Goal: Transaction & Acquisition: Purchase product/service

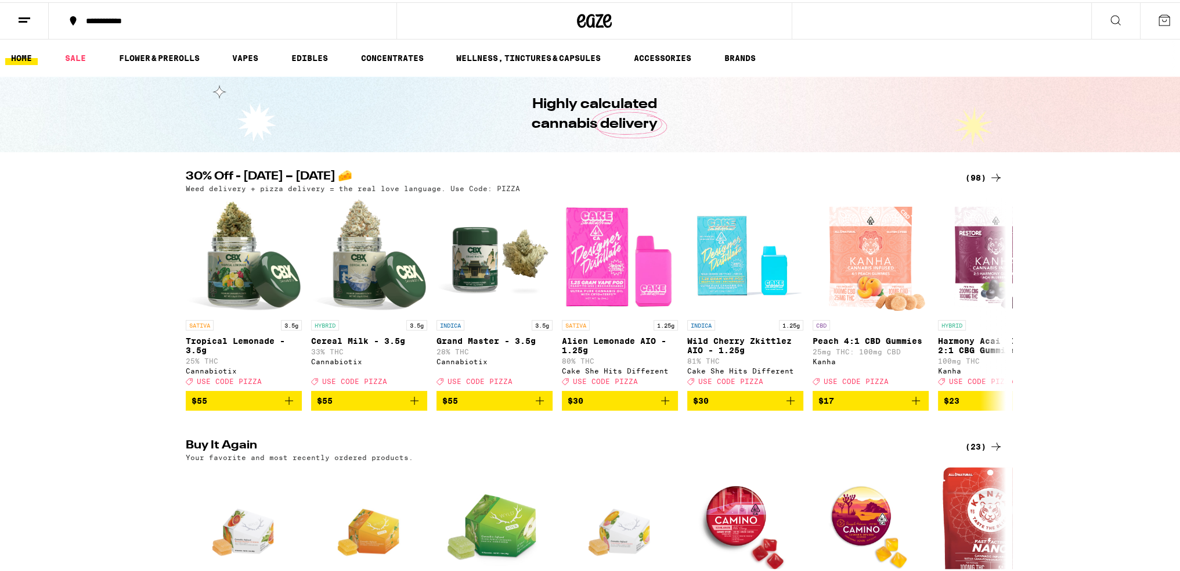
click at [978, 171] on div "(98)" at bounding box center [984, 175] width 38 height 14
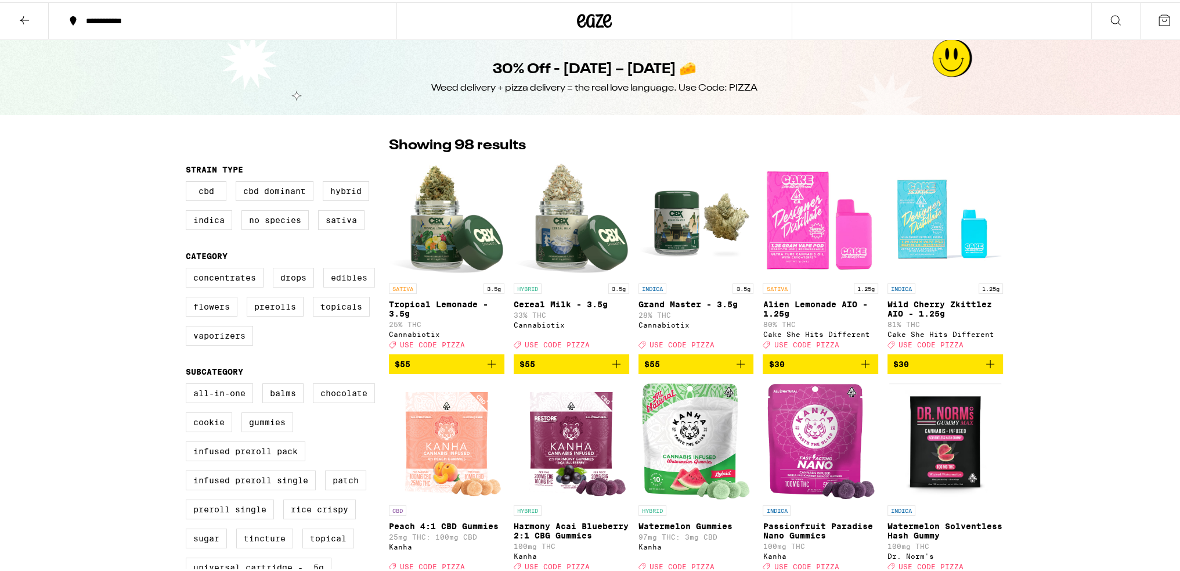
click at [346, 279] on label "Edibles" at bounding box center [349, 275] width 52 height 20
click at [189, 268] on input "Edibles" at bounding box center [188, 267] width 1 height 1
checkbox input "true"
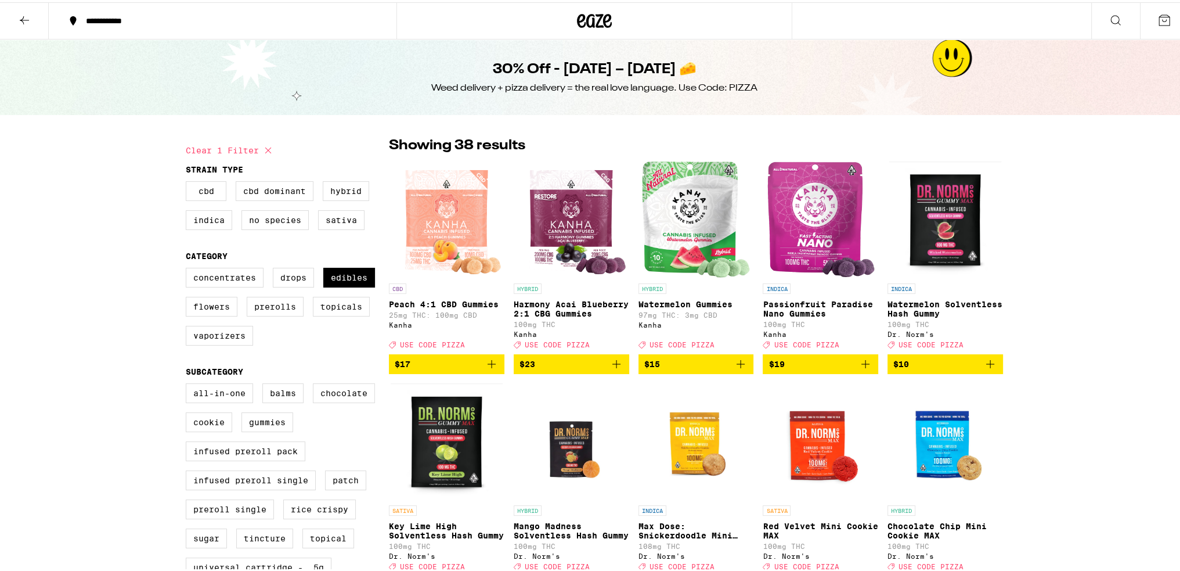
click at [28, 16] on icon at bounding box center [24, 18] width 14 height 14
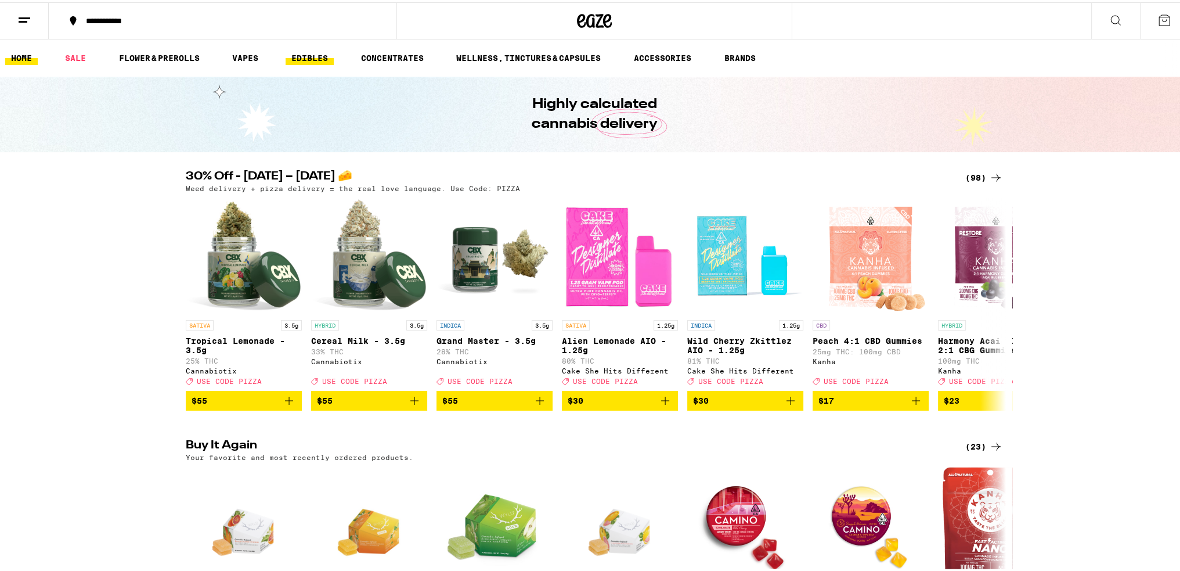
click at [330, 55] on link "EDIBLES" at bounding box center [310, 56] width 48 height 14
click at [85, 383] on div "30% Off - [DATE] – [DATE] 🧀 (98) Weed delivery + pizza delivery = the real love…" at bounding box center [594, 288] width 1189 height 240
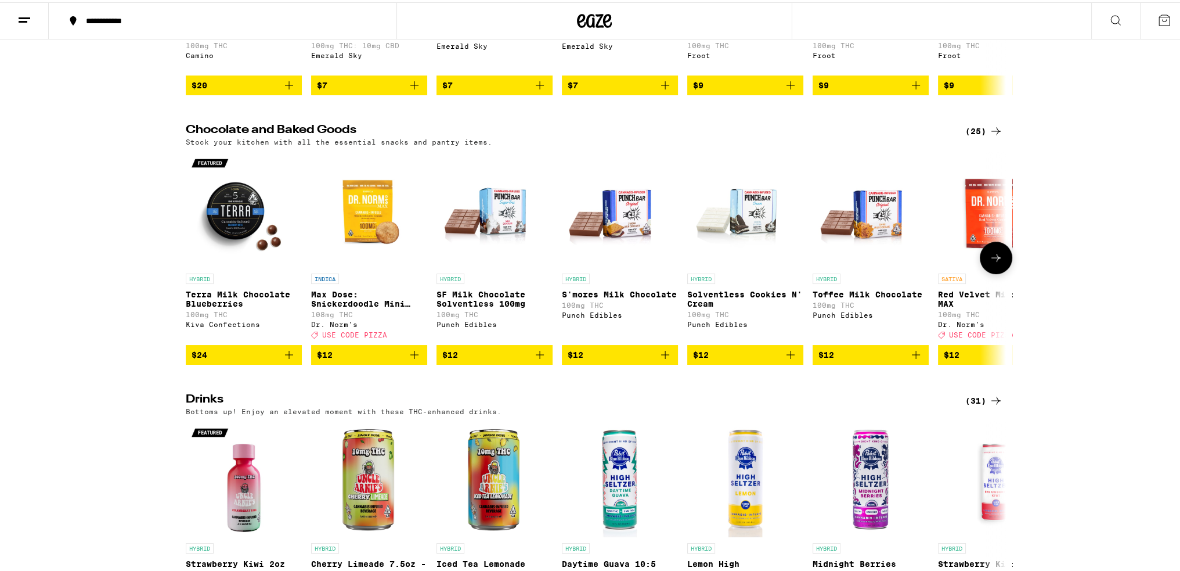
scroll to position [76, 0]
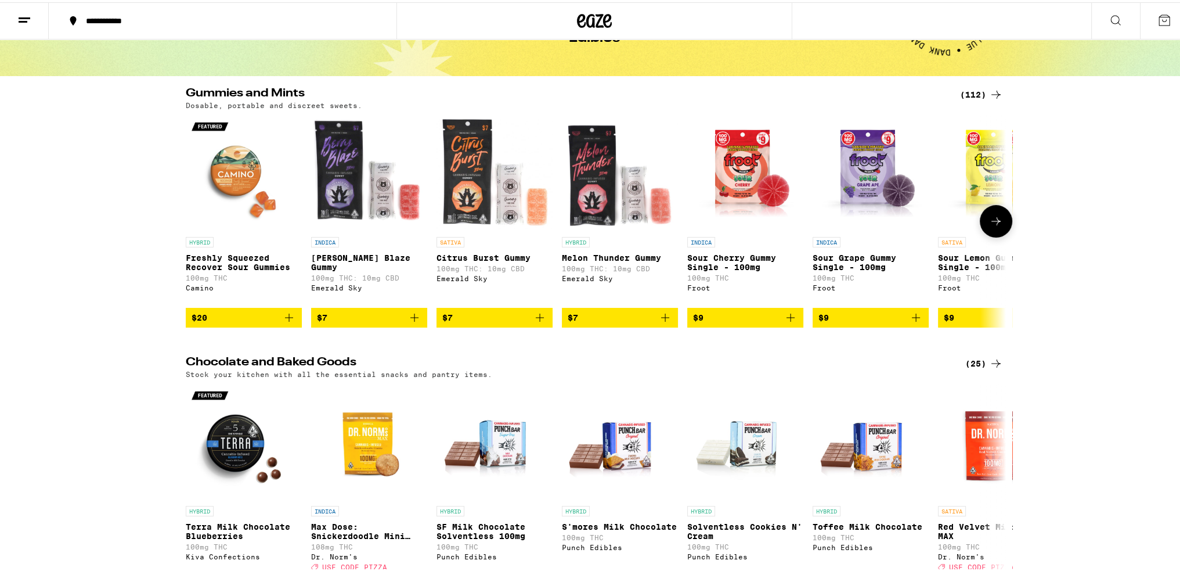
click at [1000, 230] on button at bounding box center [996, 219] width 33 height 33
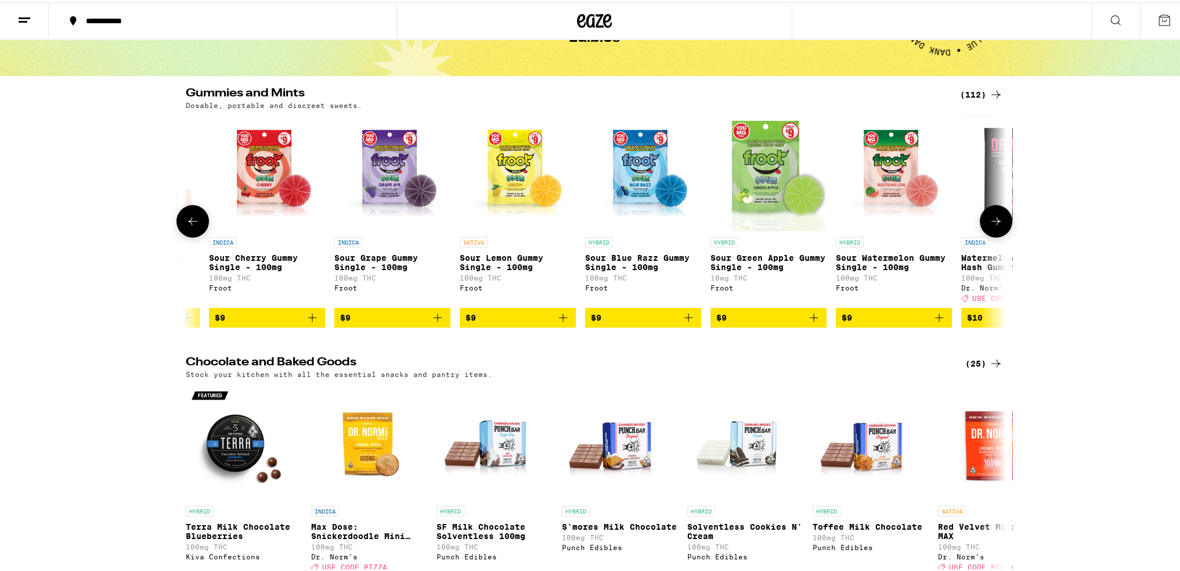
click at [1000, 230] on button at bounding box center [996, 219] width 33 height 33
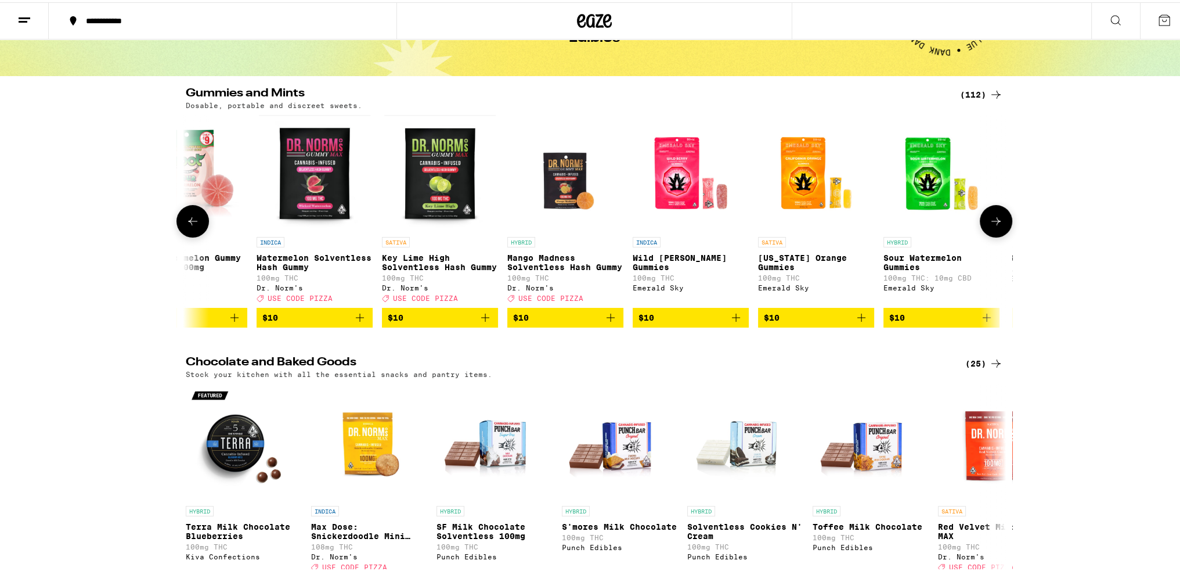
scroll to position [0, 1263]
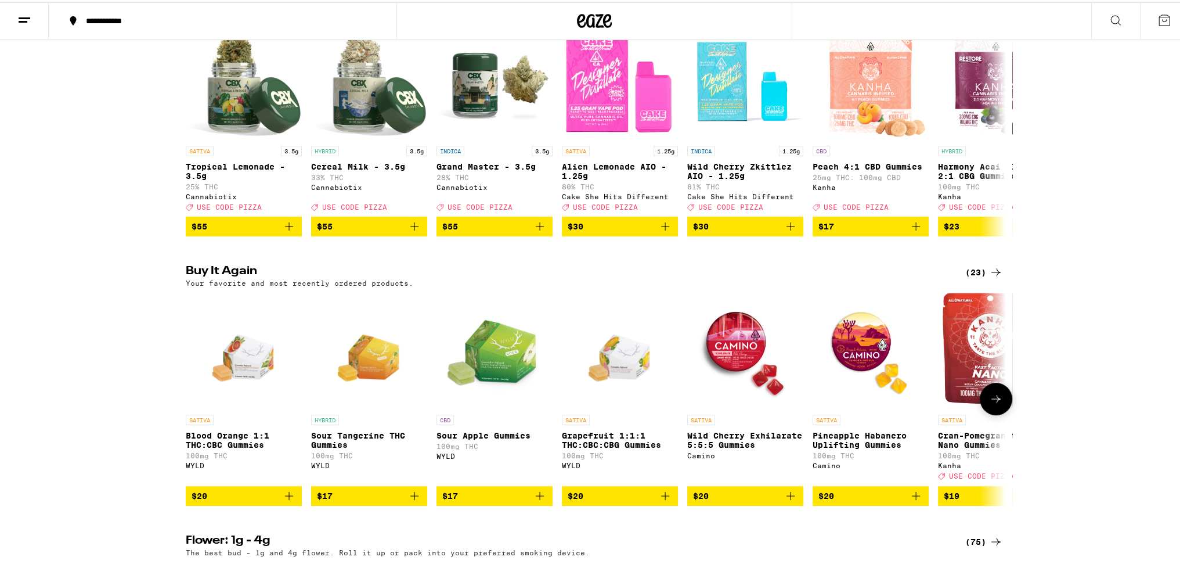
scroll to position [290, 0]
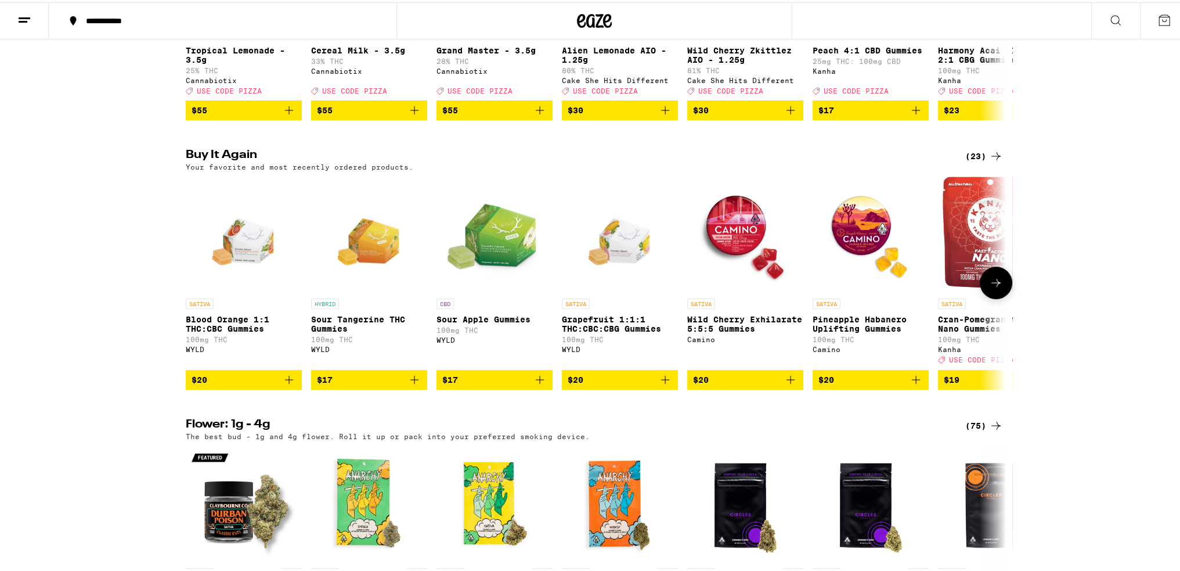
click at [989, 287] on icon at bounding box center [996, 280] width 14 height 14
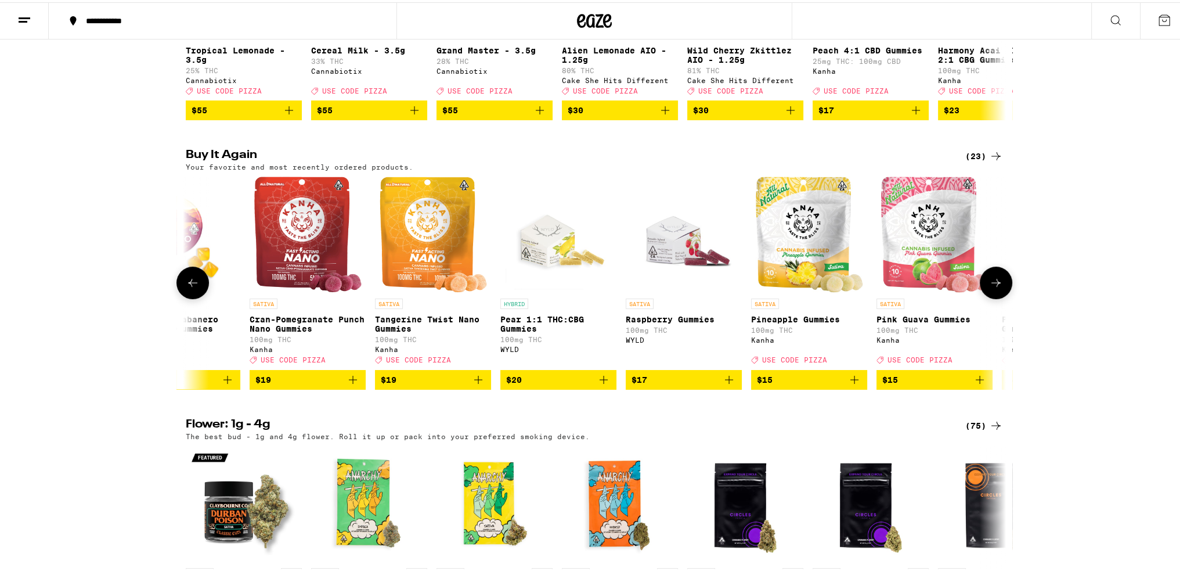
scroll to position [0, 691]
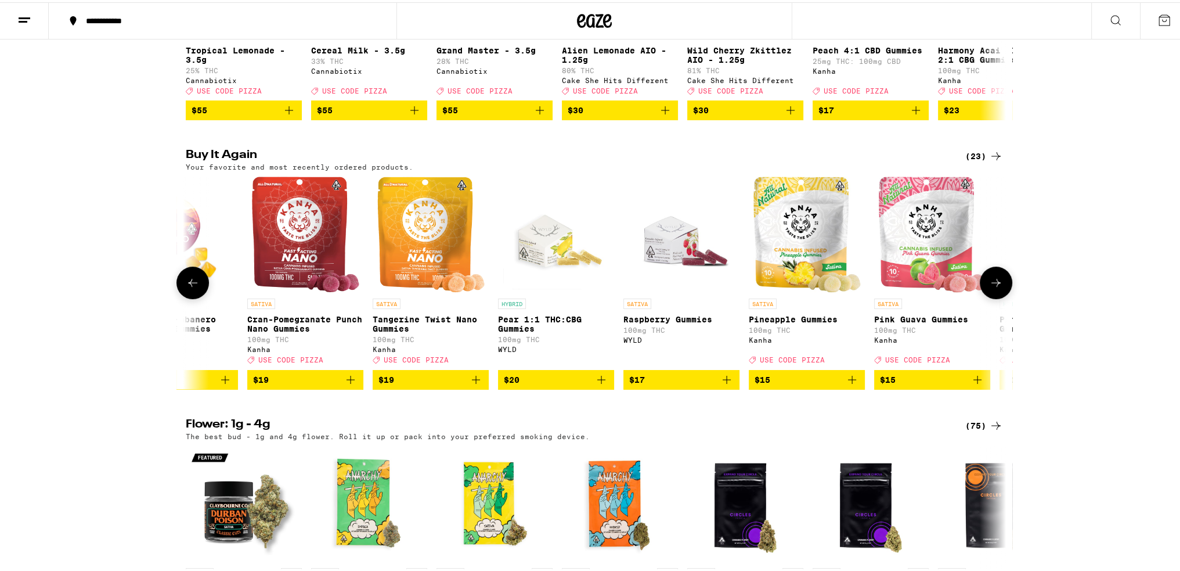
click at [601, 384] on icon "Add to bag" at bounding box center [601, 377] width 14 height 14
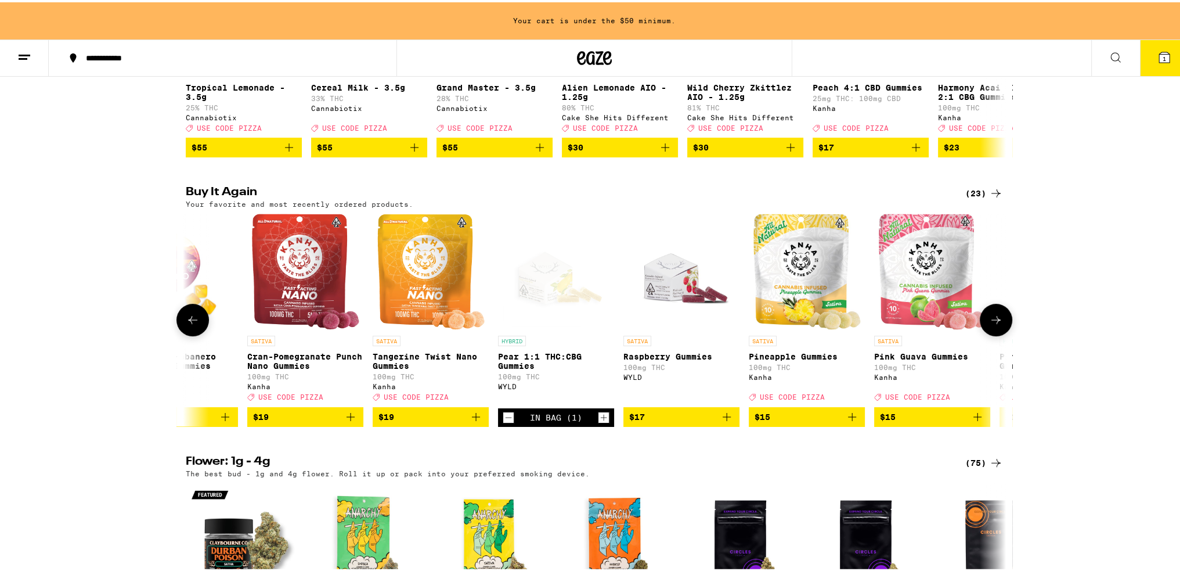
scroll to position [327, 0]
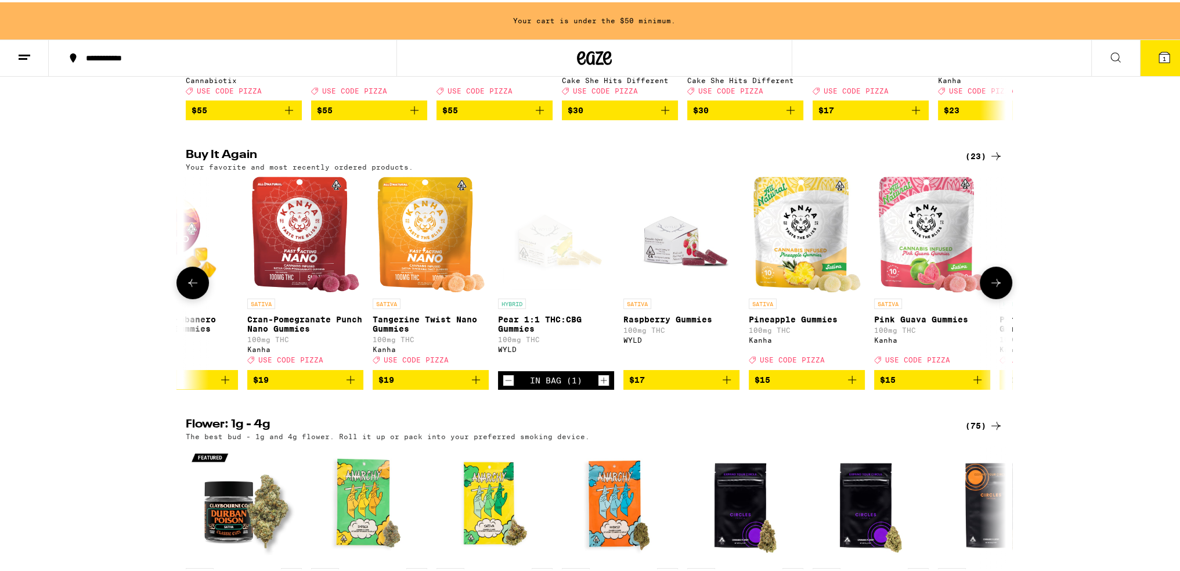
click at [599, 385] on icon "Increment" at bounding box center [604, 378] width 10 height 14
click at [726, 384] on icon "Add to bag" at bounding box center [727, 377] width 14 height 14
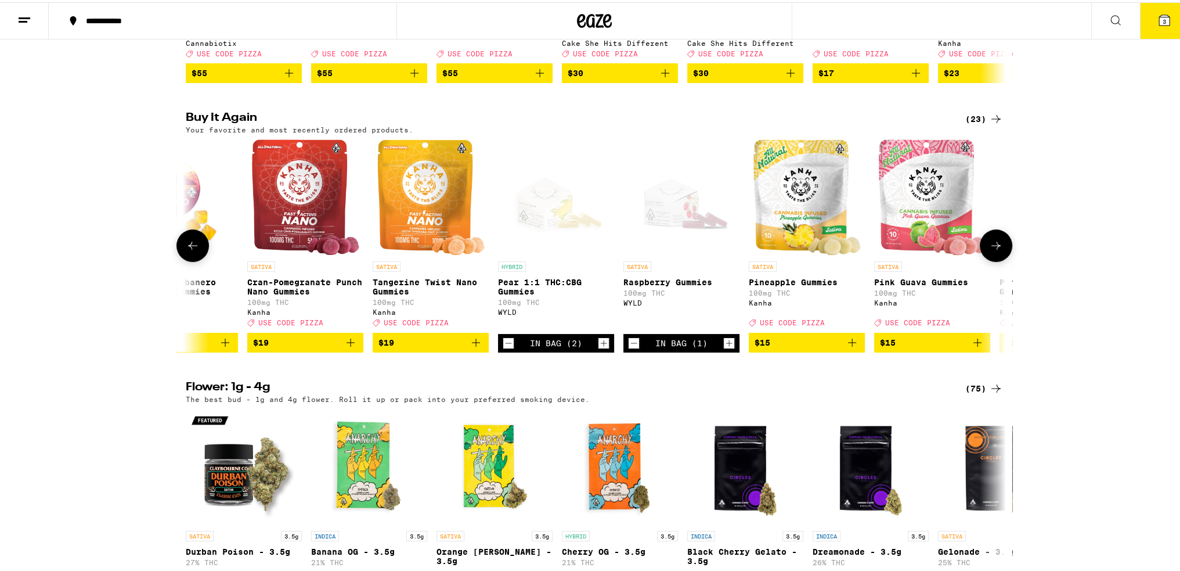
scroll to position [290, 0]
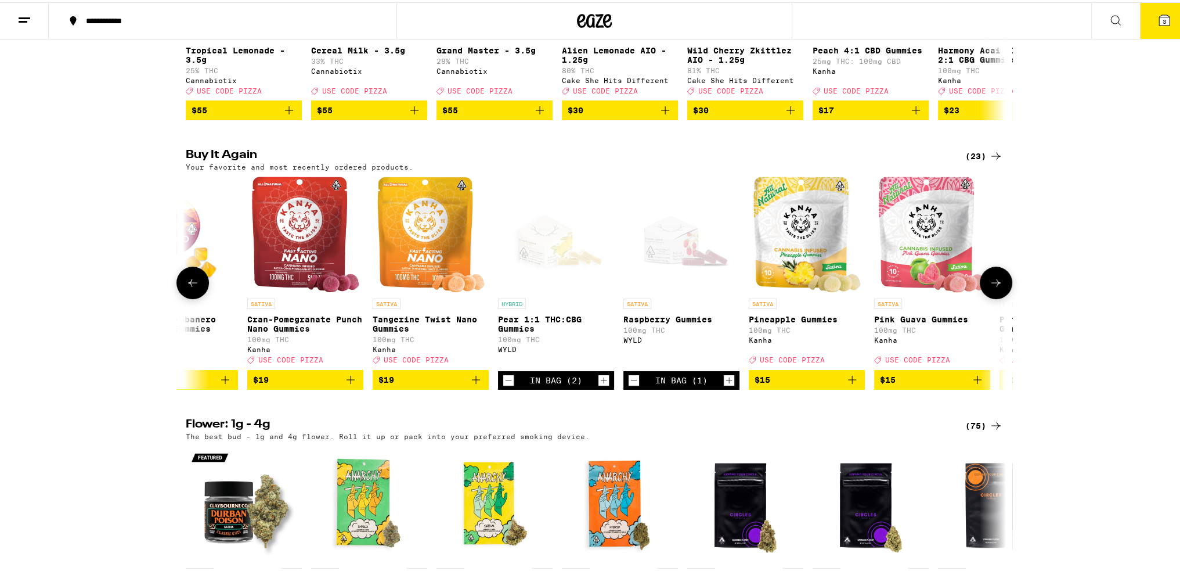
click at [725, 385] on icon "Increment" at bounding box center [729, 378] width 10 height 14
click at [1157, 8] on button "4" at bounding box center [1164, 19] width 49 height 36
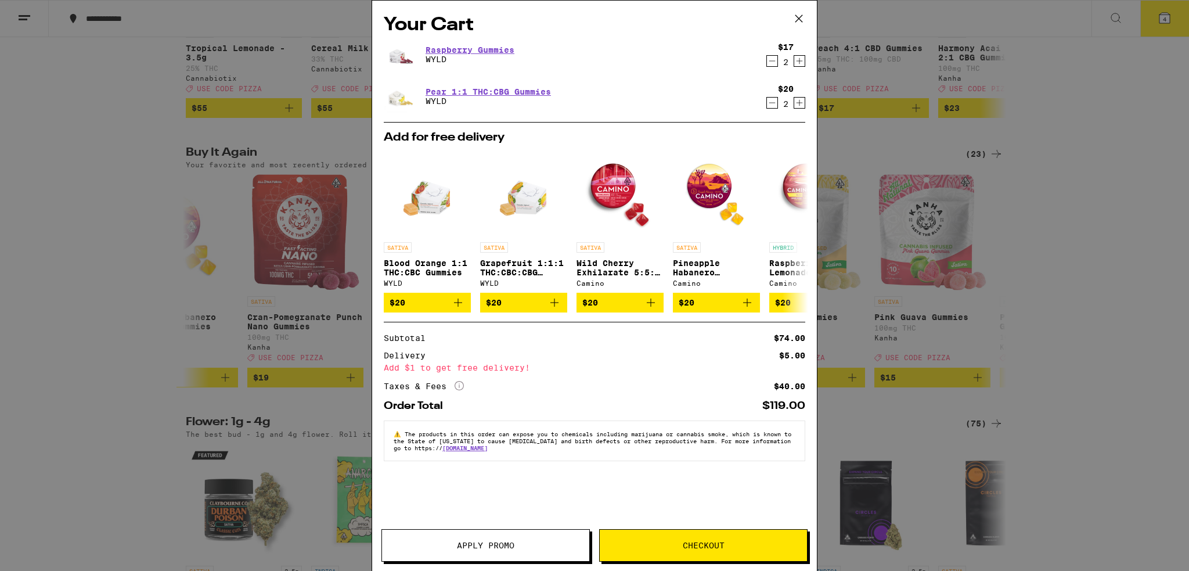
click at [1112, 323] on div "Your Cart Raspberry Gummies WYLD $17 2 Pear 1:1 THC:CBG Gummies WYLD $20 2 Add …" at bounding box center [594, 285] width 1189 height 571
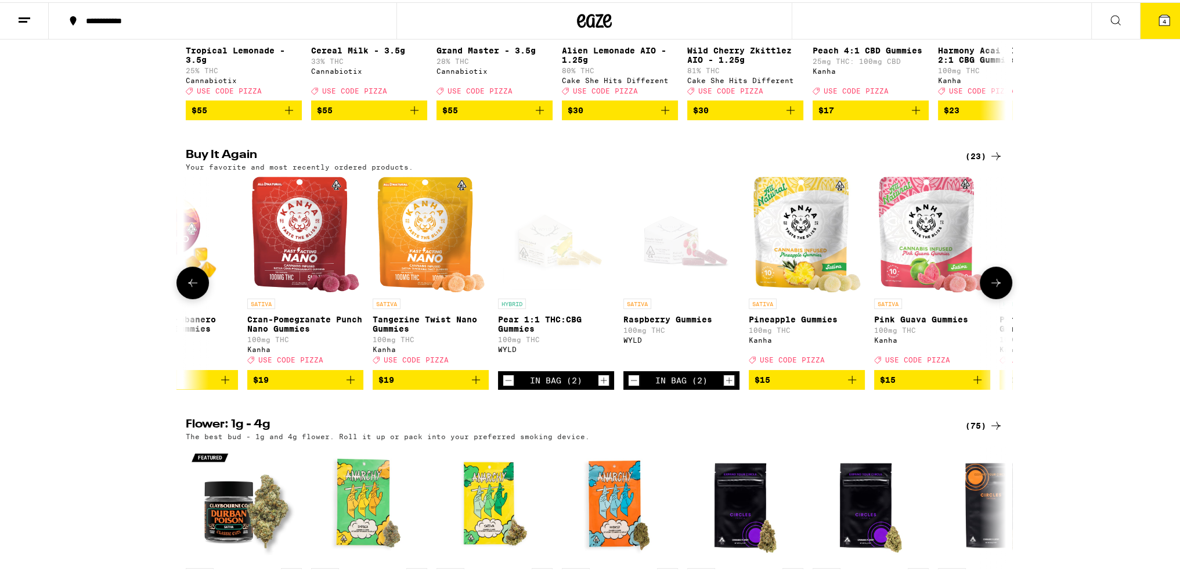
click at [989, 287] on icon at bounding box center [996, 280] width 14 height 14
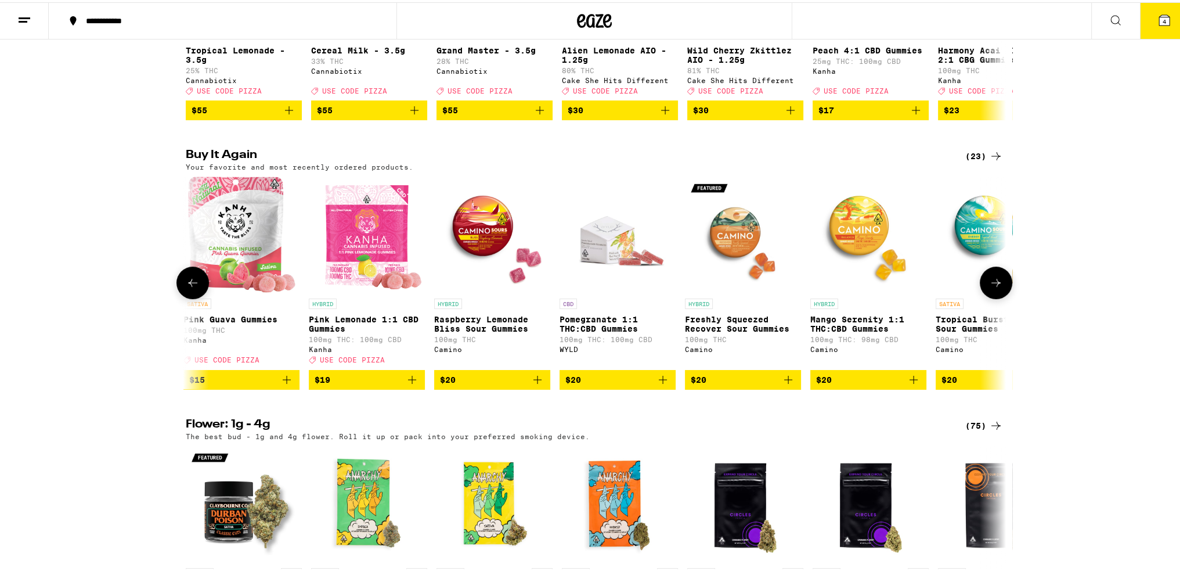
scroll to position [0, 1382]
click at [179, 297] on button at bounding box center [192, 280] width 33 height 33
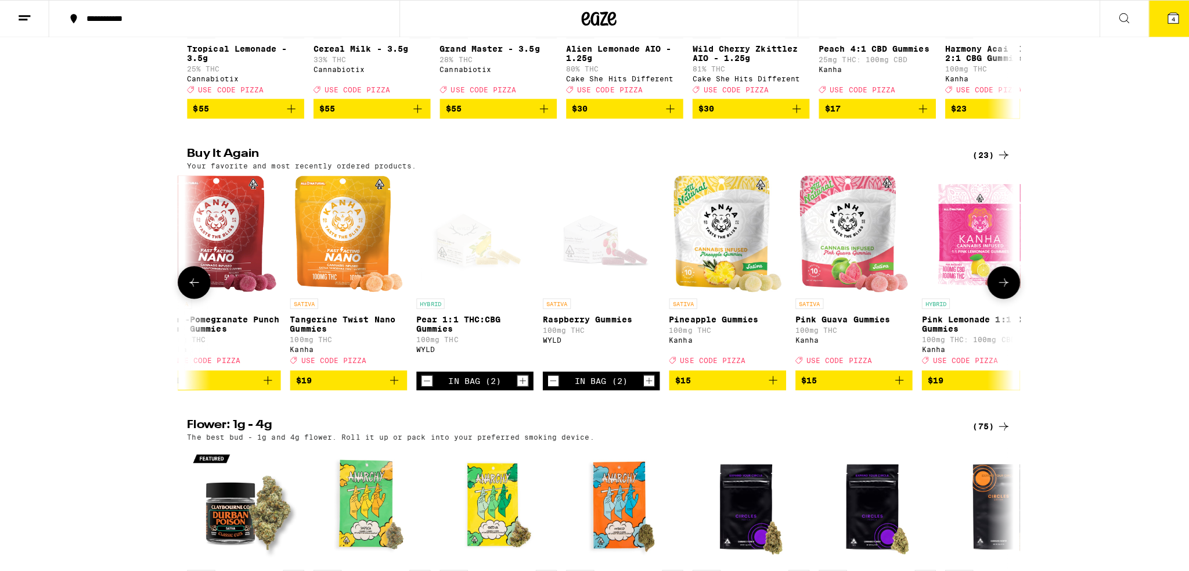
scroll to position [0, 691]
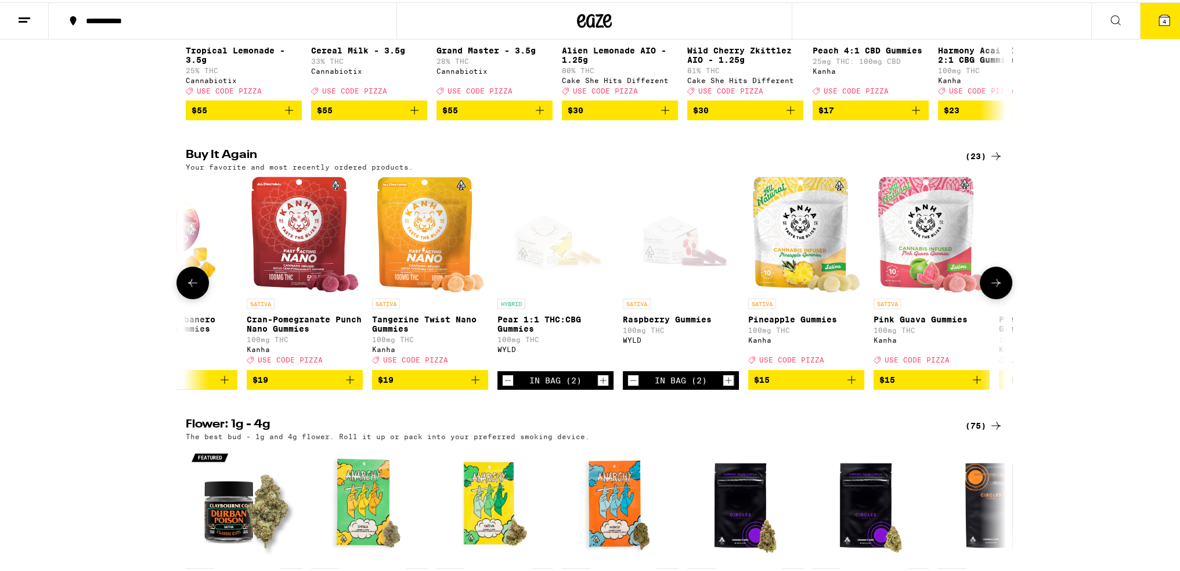
click at [726, 381] on icon "Increment" at bounding box center [729, 377] width 6 height 6
click at [1163, 23] on button "5" at bounding box center [1164, 19] width 49 height 36
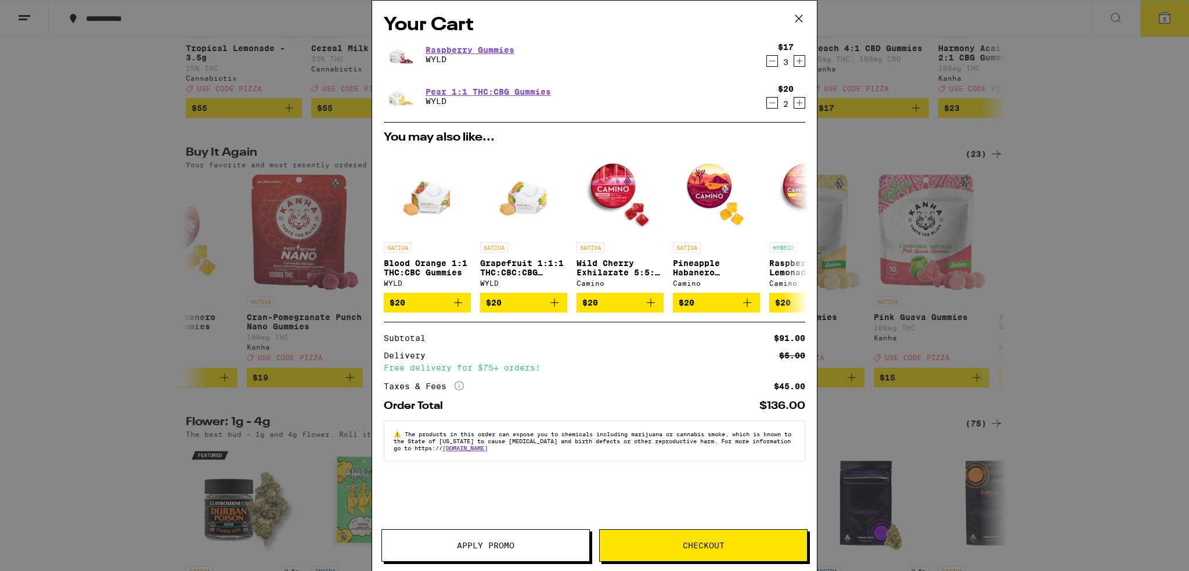
drag, startPoint x: 679, startPoint y: 554, endPoint x: 667, endPoint y: 532, distance: 25.7
click at [675, 547] on button "Checkout" at bounding box center [703, 545] width 208 height 33
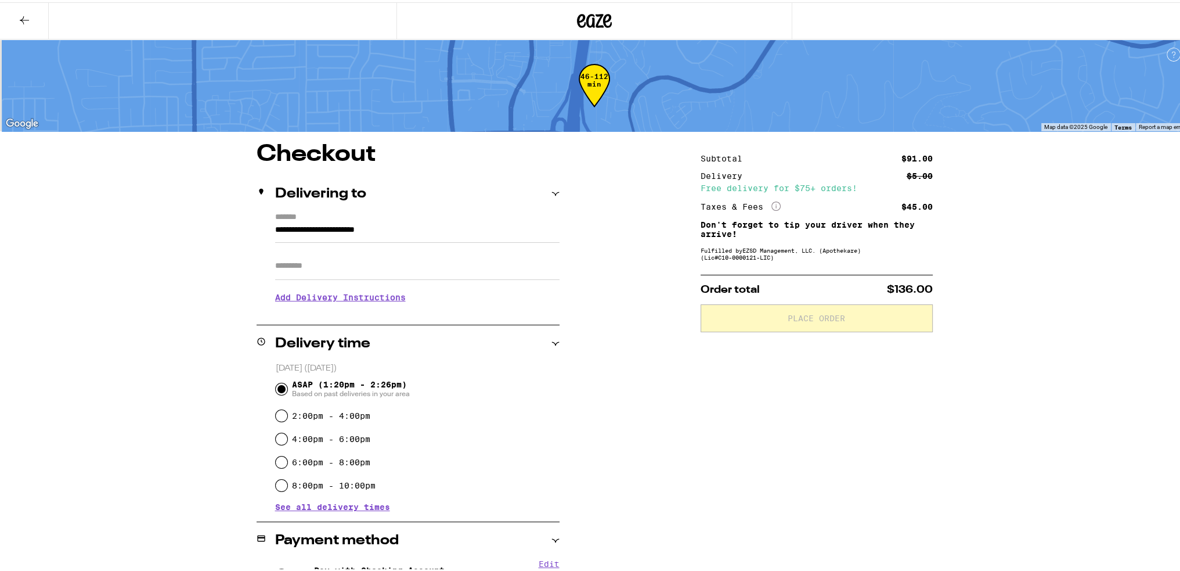
click at [320, 262] on input "Apt/Suite" at bounding box center [417, 264] width 284 height 28
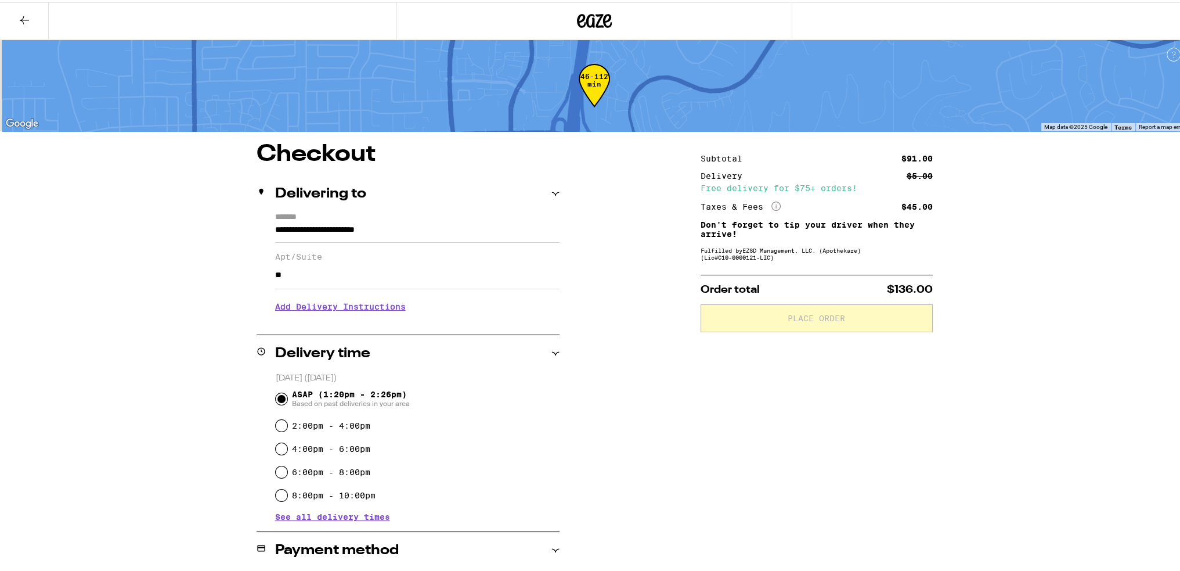
type input "**"
click at [139, 278] on div "**********" at bounding box center [594, 393] width 1189 height 787
click at [139, 290] on div "**********" at bounding box center [594, 393] width 1189 height 787
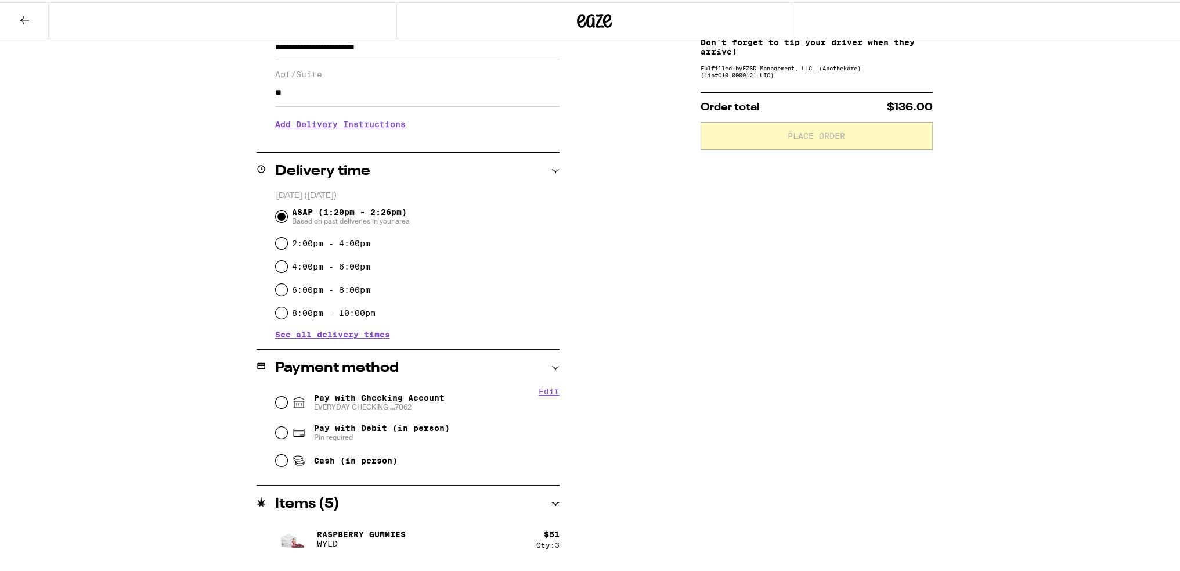
scroll to position [215, 0]
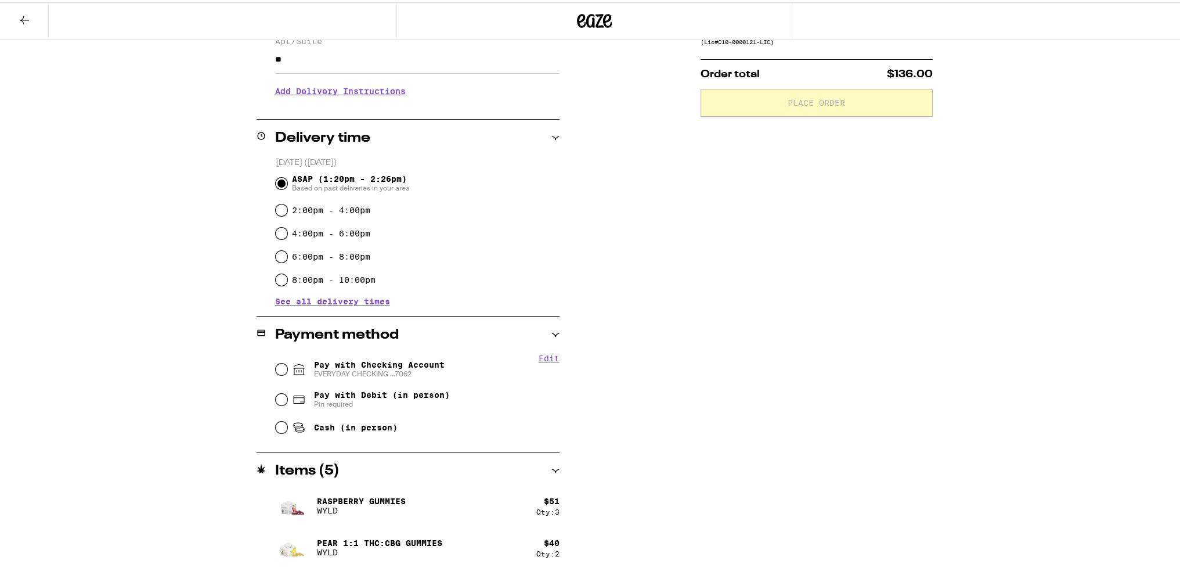
click at [393, 365] on span "Pay with Checking Account EVERYDAY CHECKING ...7062" at bounding box center [379, 367] width 131 height 19
click at [287, 365] on input "Pay with Checking Account EVERYDAY CHECKING ...7062" at bounding box center [282, 367] width 12 height 12
radio input "true"
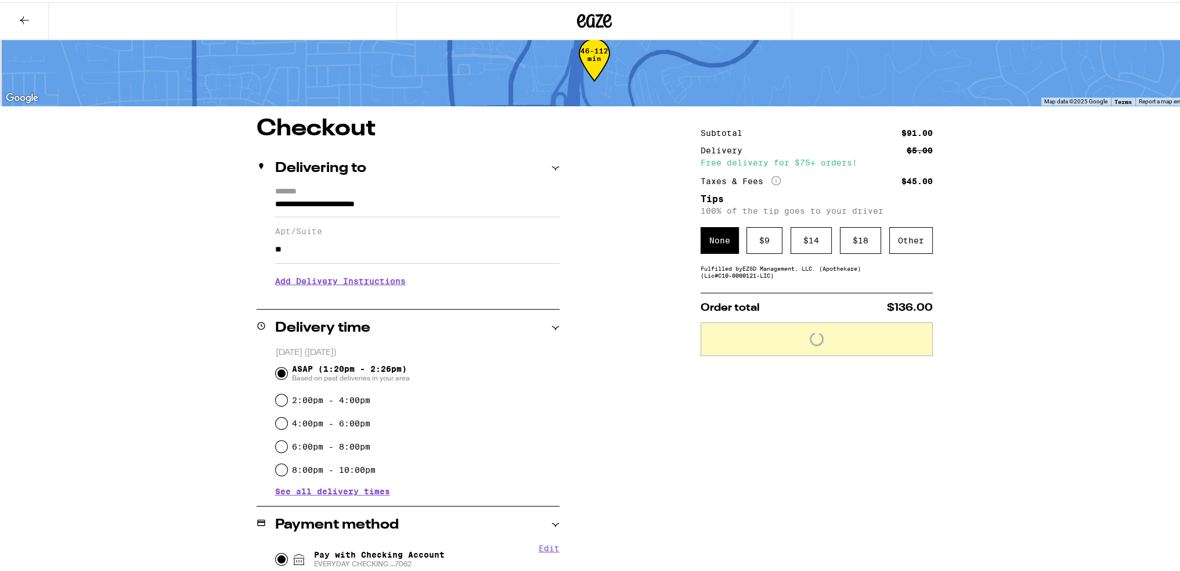
scroll to position [20, 0]
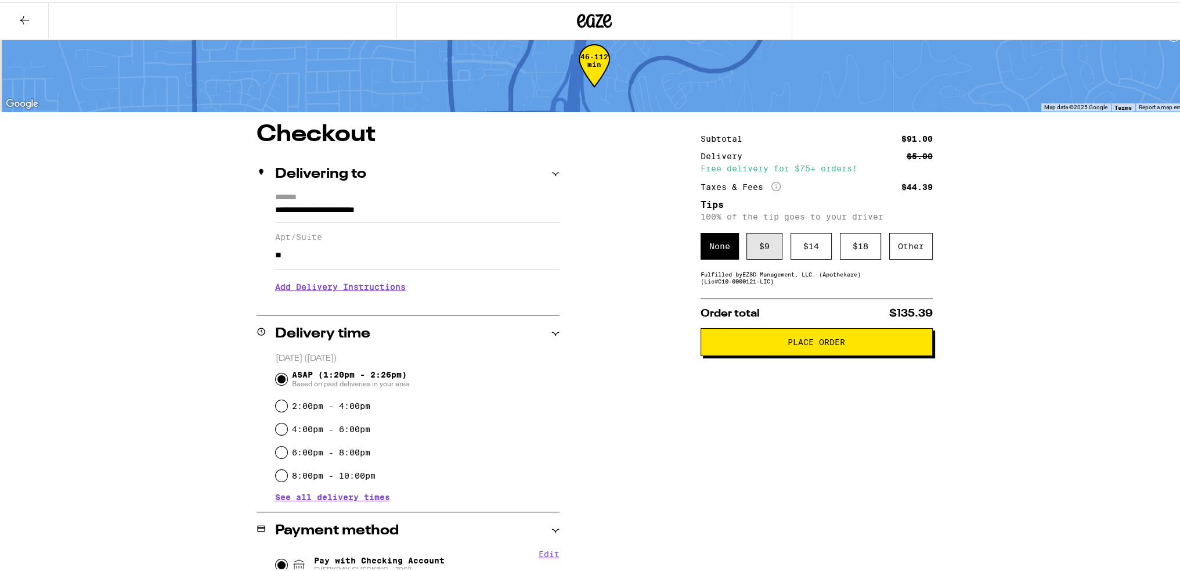
click at [760, 250] on div "$ 9" at bounding box center [765, 243] width 36 height 27
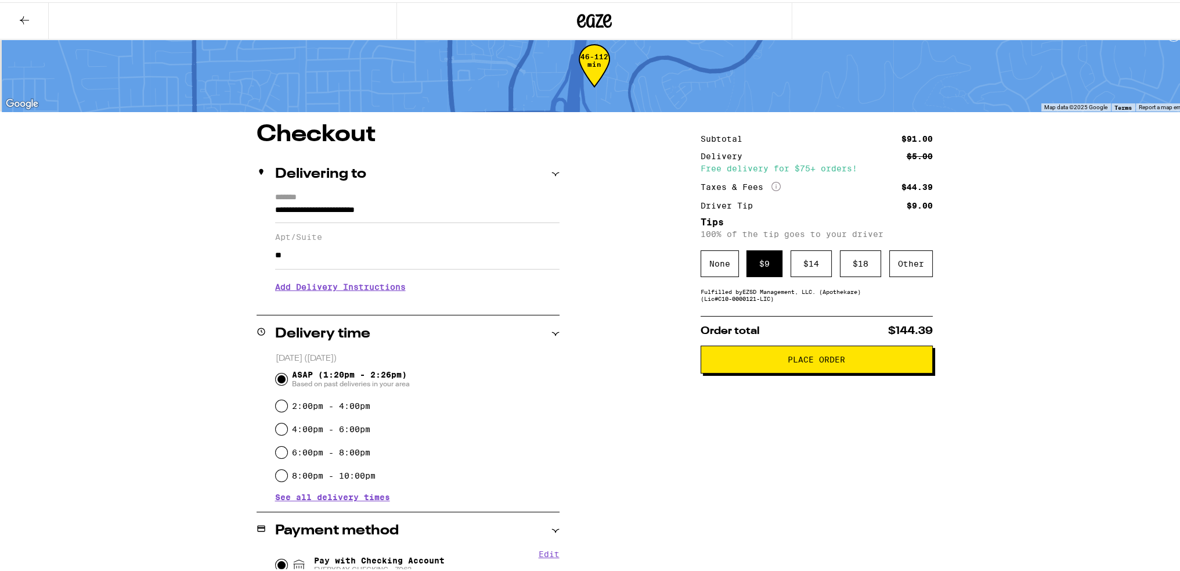
drag, startPoint x: 760, startPoint y: 373, endPoint x: 769, endPoint y: 362, distance: 14.1
click at [769, 362] on div "Subtotal $91.00 Delivery $5.00 Free delivery for $75+ orders! Taxes & Fees More…" at bounding box center [817, 462] width 232 height 683
click at [771, 358] on span "Place Order" at bounding box center [817, 357] width 212 height 8
